Goal: Communication & Community: Answer question/provide support

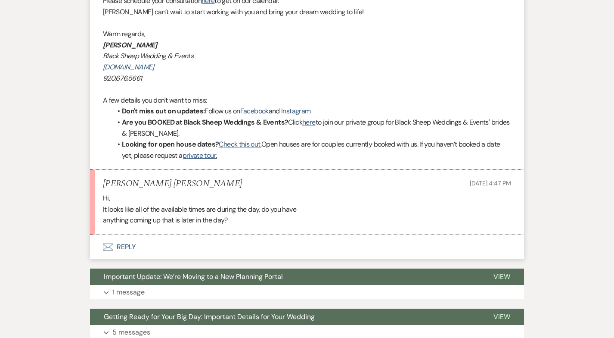
scroll to position [485, 0]
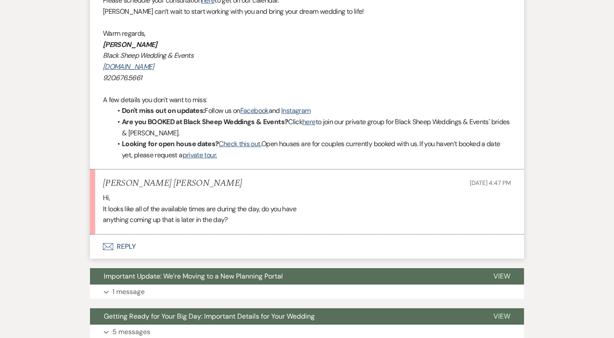
click at [125, 248] on button "Envelope Reply" at bounding box center [307, 246] width 434 height 24
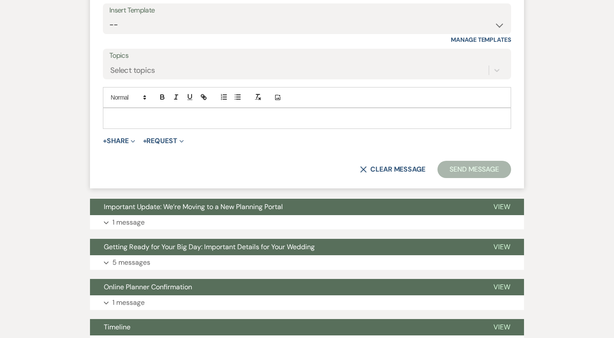
scroll to position [776, 0]
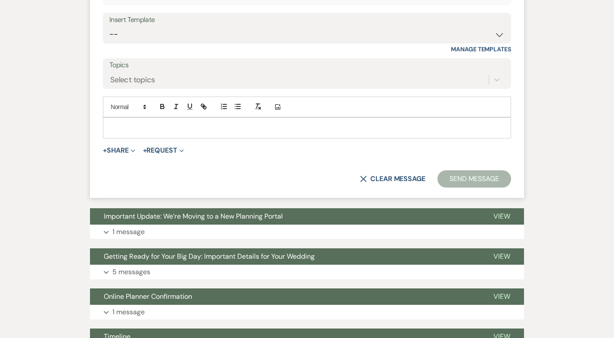
click at [117, 128] on p at bounding box center [307, 127] width 394 height 9
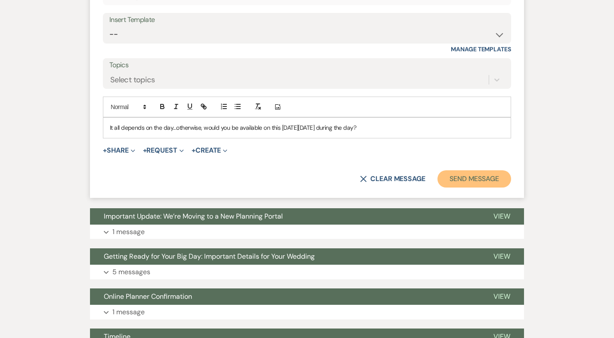
click at [474, 180] on button "Send Message" at bounding box center [475, 178] width 74 height 17
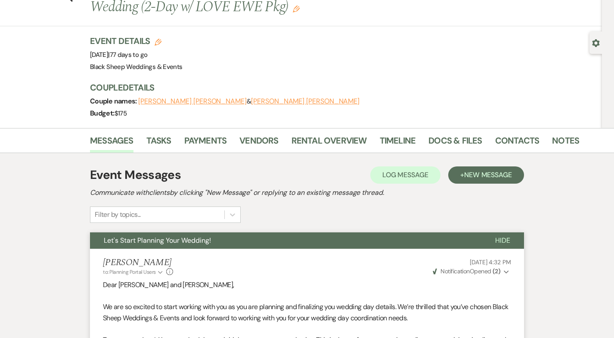
scroll to position [0, 0]
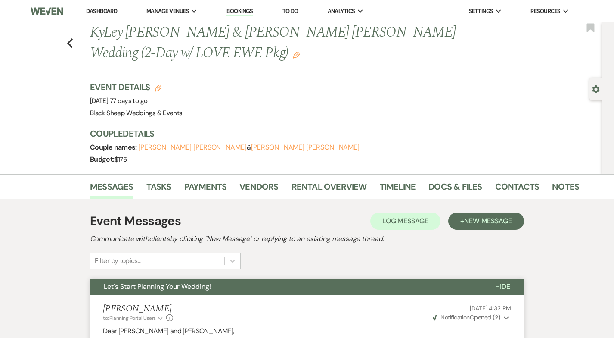
click at [104, 10] on link "Dashboard" at bounding box center [101, 10] width 31 height 7
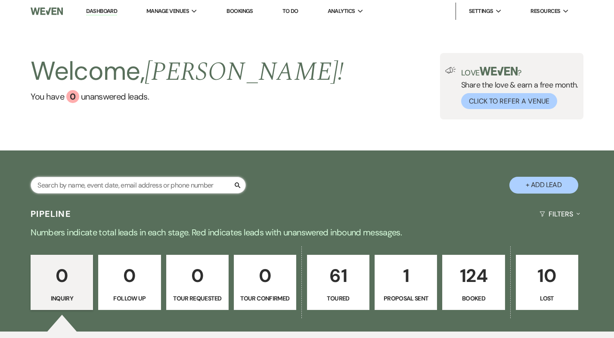
click at [84, 191] on input "text" at bounding box center [138, 185] width 215 height 17
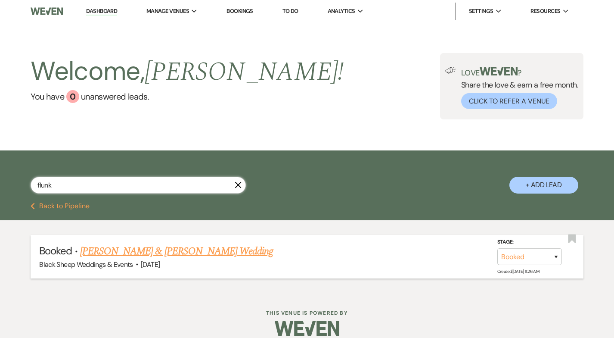
type input "flunk"
click at [118, 253] on link "[PERSON_NAME] & [PERSON_NAME] Wedding" at bounding box center [176, 251] width 193 height 16
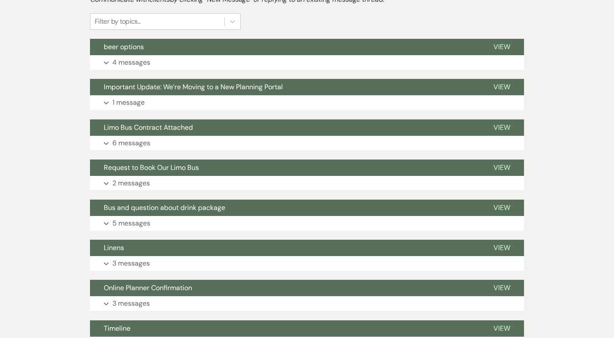
scroll to position [250, 0]
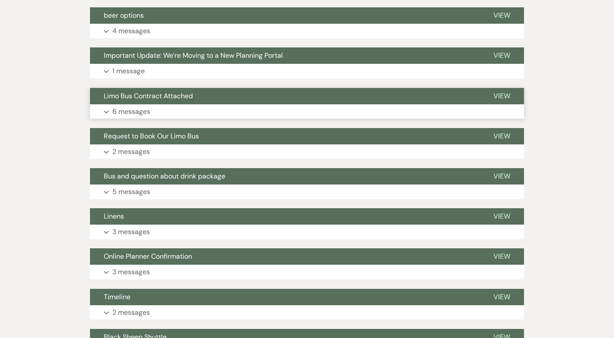
click at [144, 110] on p "6 messages" at bounding box center [131, 111] width 38 height 11
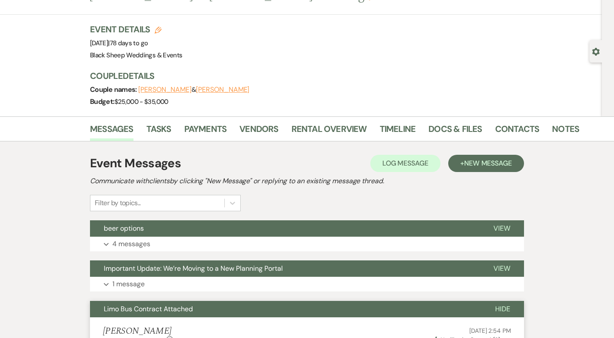
scroll to position [0, 0]
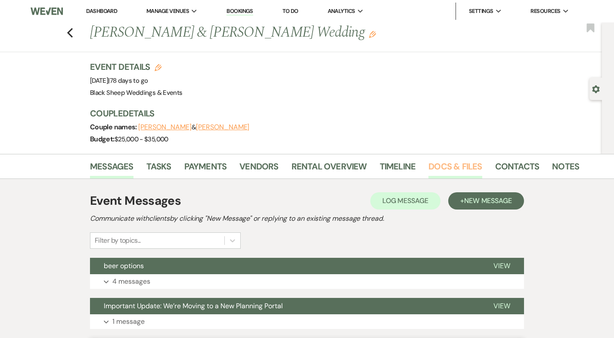
click at [457, 165] on link "Docs & Files" at bounding box center [455, 168] width 53 height 19
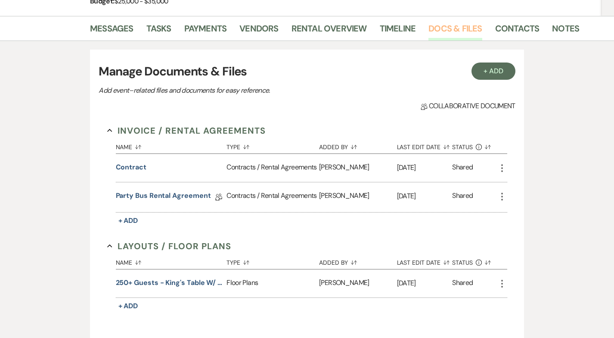
scroll to position [145, 0]
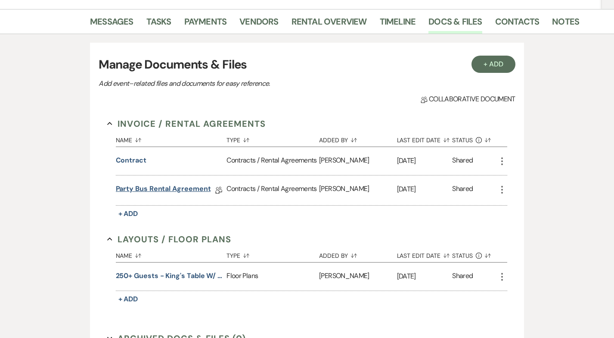
click at [181, 190] on link "Party Bus Rental Agreement" at bounding box center [163, 189] width 95 height 13
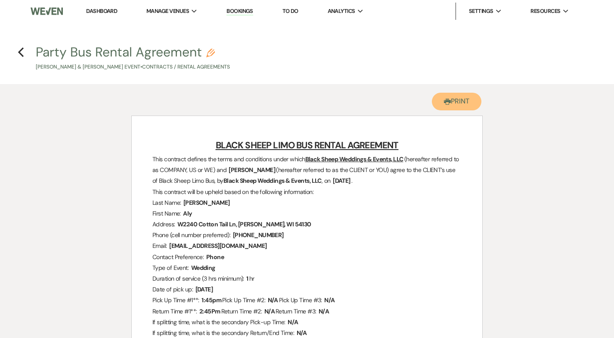
click at [456, 103] on button "Printer Print" at bounding box center [457, 102] width 50 height 18
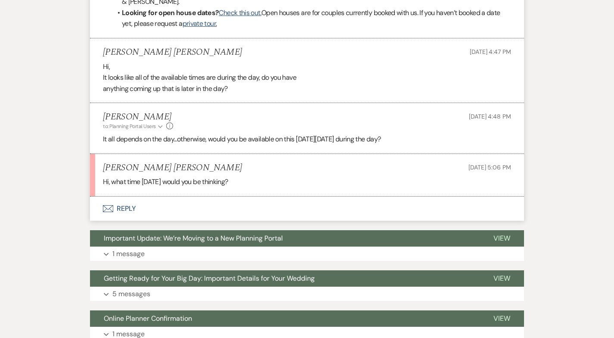
scroll to position [616, 0]
click at [130, 207] on button "Envelope Reply" at bounding box center [307, 208] width 434 height 24
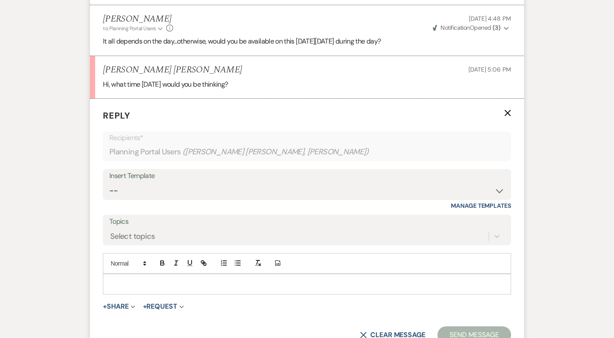
scroll to position [717, 0]
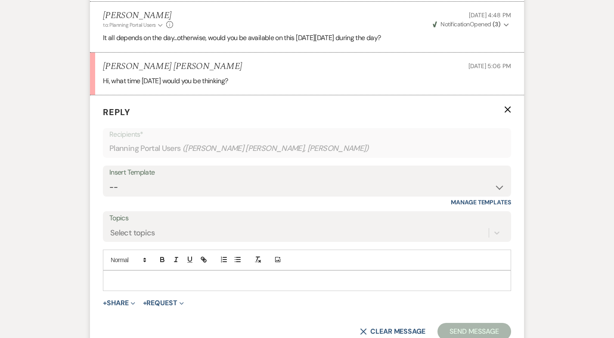
click at [145, 281] on p at bounding box center [307, 280] width 394 height 9
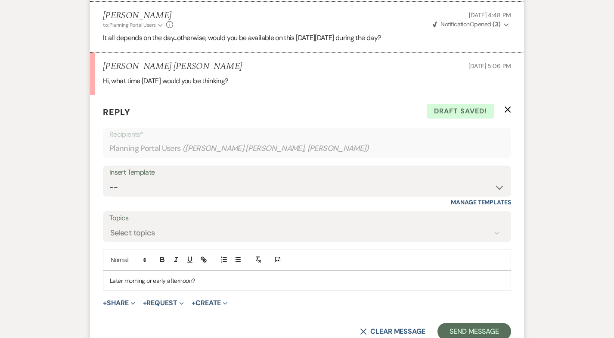
click at [203, 282] on p "Later morning or early afternoon?" at bounding box center [307, 280] width 394 height 9
click at [463, 329] on button "Send Message" at bounding box center [475, 331] width 74 height 17
